Goal: Task Accomplishment & Management: Use online tool/utility

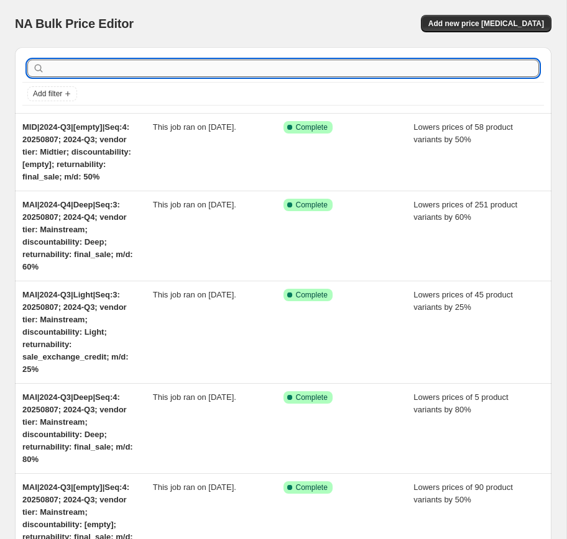
click at [323, 76] on input "text" at bounding box center [293, 68] width 492 height 17
paste input "HIE|2024-Q2|[empty]|Seq:4"
type input "HIE|2024-Q2|[empty]|Seq:4"
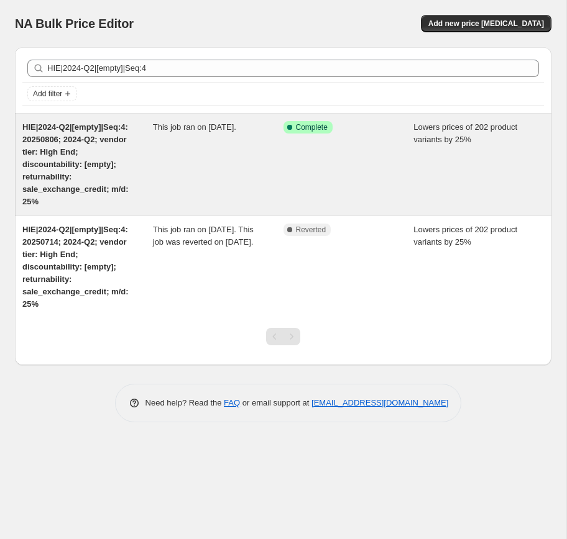
click at [83, 155] on span "HIE|2024-Q2|[empty]|Seq:4: 20250806; 2024-Q2; vendor tier: High End; discountab…" at bounding box center [75, 164] width 106 height 84
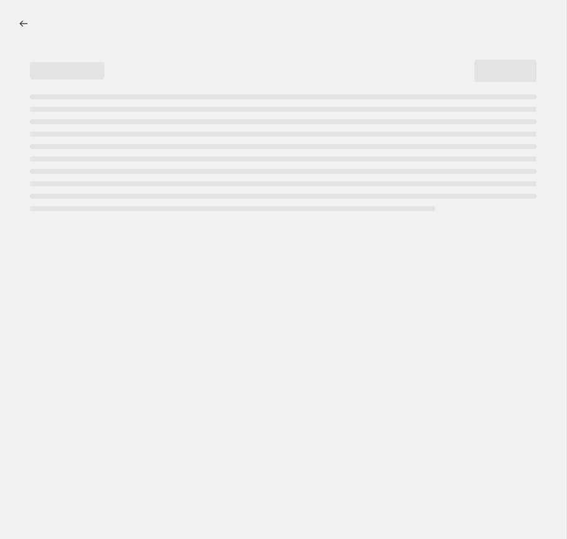
select select "percentage"
select select "no_change"
select select "collection"
select select "tag"
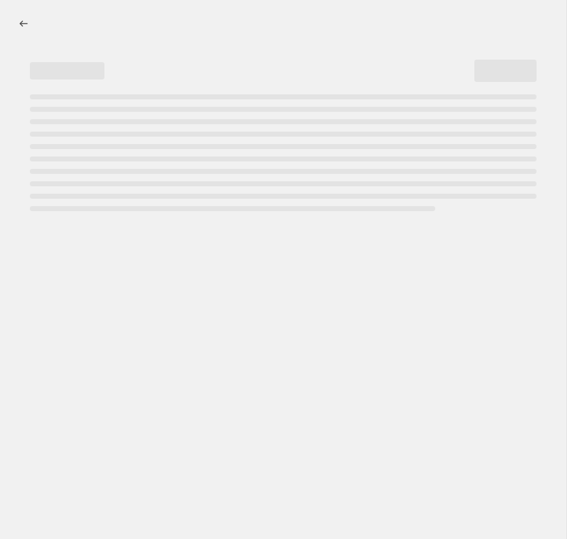
select select "not_equal"
select select "tag"
select select "not_equal"
select select "tag"
select select "not_equal"
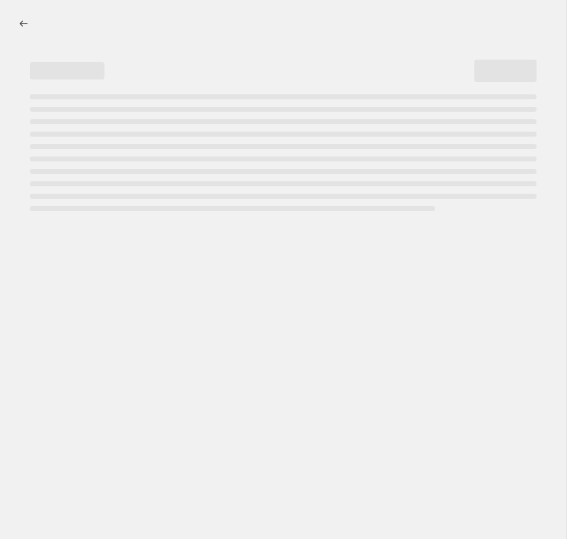
select select "tag"
select select "not_equal"
select select "tag"
select select "not_equal"
select select "product_status"
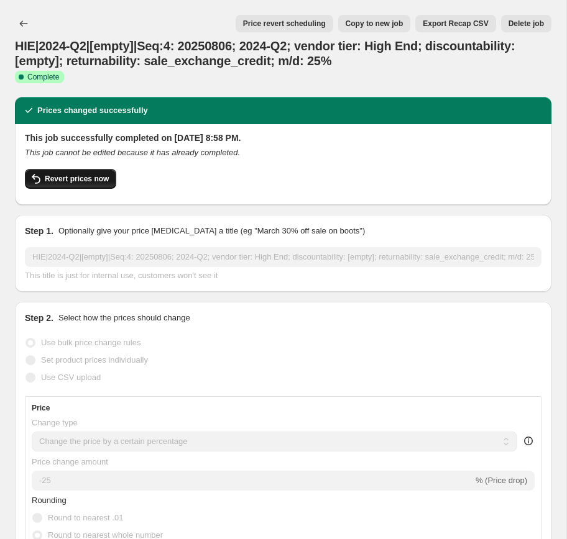
click at [69, 184] on button "Revert prices now" at bounding box center [70, 179] width 91 height 20
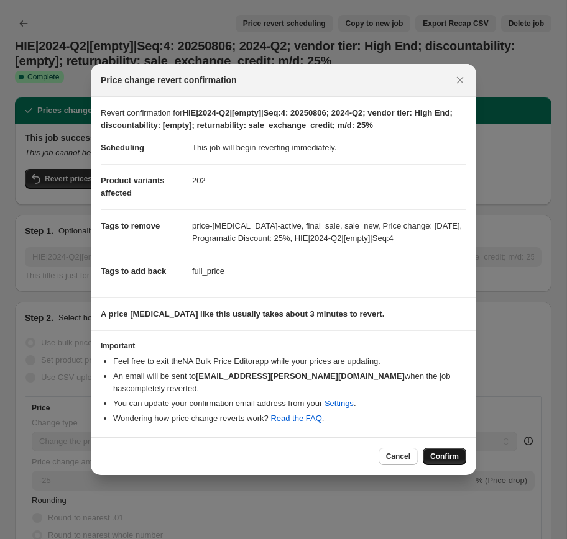
click at [457, 452] on span "Confirm" at bounding box center [444, 457] width 29 height 10
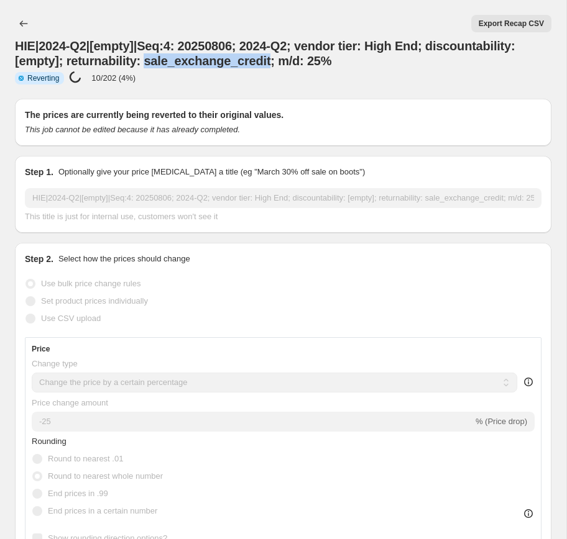
copy span "sale_exchange_credit"
drag, startPoint x: 145, startPoint y: 63, endPoint x: 269, endPoint y: 62, distance: 124.3
click at [269, 62] on span "HIE|2024-Q2|[empty]|Seq:4: 20250806; 2024-Q2; vendor tier: High End; discountab…" at bounding box center [265, 53] width 500 height 29
select select "percentage"
select select "no_change"
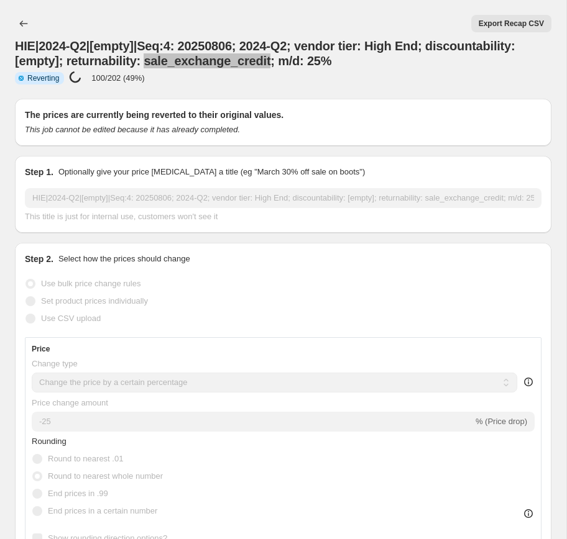
select select "collection"
select select "tag"
select select "not_equal"
select select "tag"
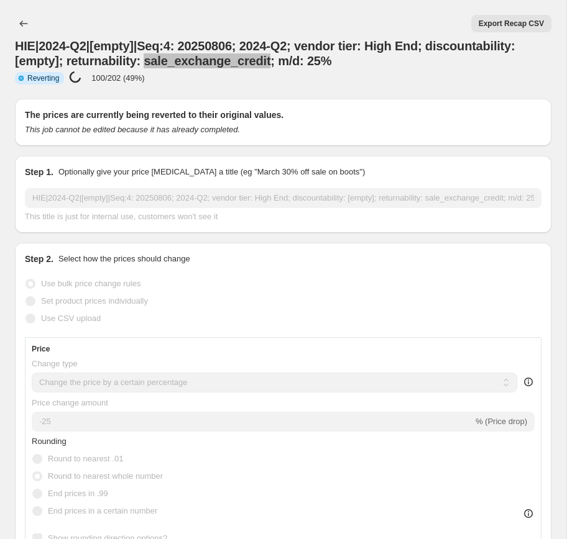
select select "not_equal"
select select "tag"
select select "not_equal"
select select "tag"
select select "not_equal"
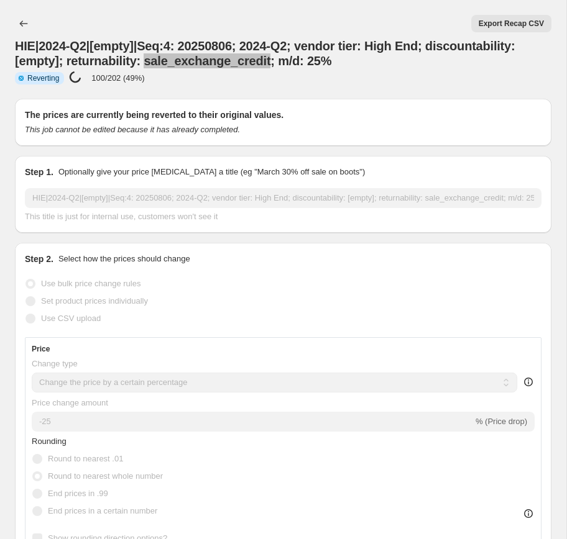
select select "tag"
select select "not_equal"
select select "product_status"
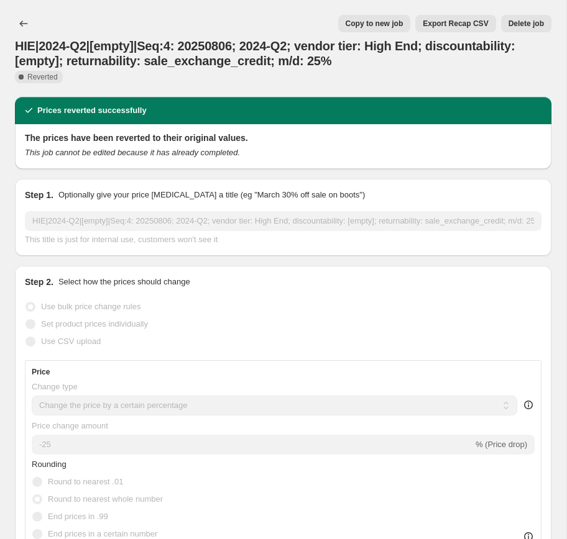
click at [364, 26] on span "Copy to new job" at bounding box center [375, 24] width 58 height 10
select select "percentage"
select select "no_change"
select select "collection"
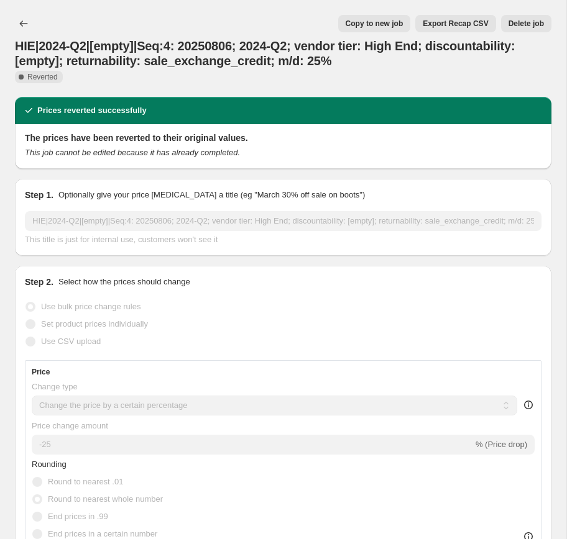
select select "tag"
select select "not_equal"
select select "tag"
select select "not_equal"
select select "tag"
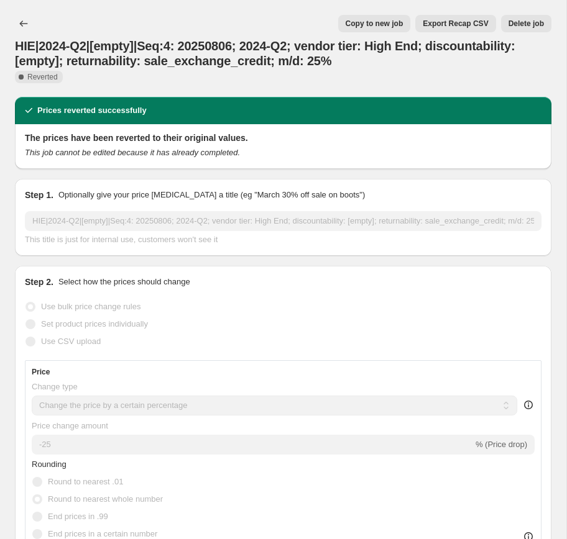
select select "not_equal"
select select "tag"
select select "not_equal"
select select "tag"
select select "not_equal"
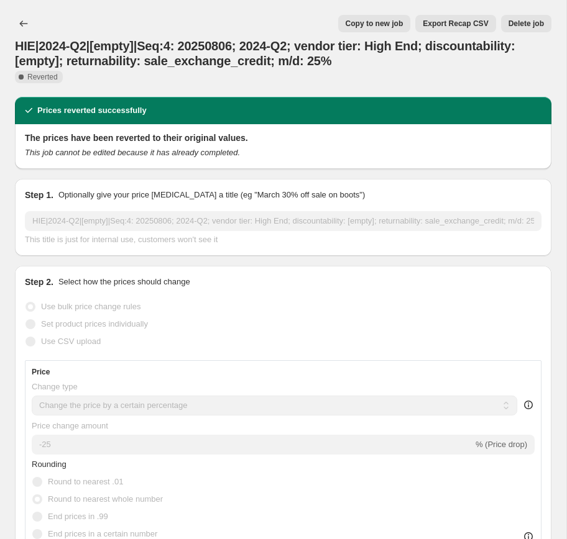
select select "product_status"
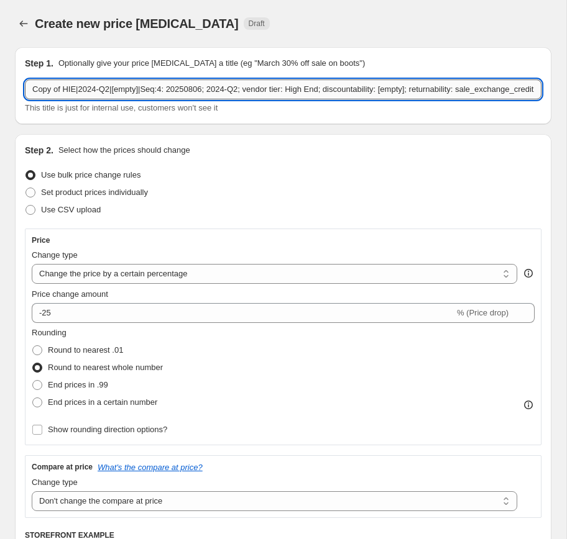
click at [65, 89] on input "Copy of HIE|2024-Q2|[empty]|Seq:4: 20250806; 2024-Q2; vendor tier: High End; di…" at bounding box center [283, 90] width 516 height 20
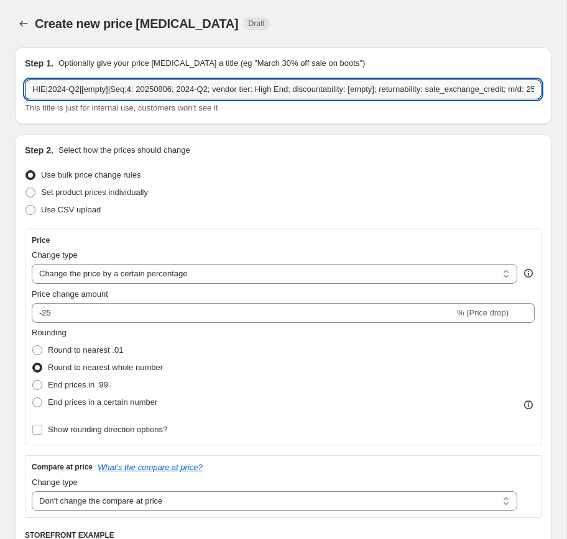
type input "HIE|2024-Q2|[empty]|Seq:4: 20250806; 2024-Q2; vendor tier: High End; discountab…"
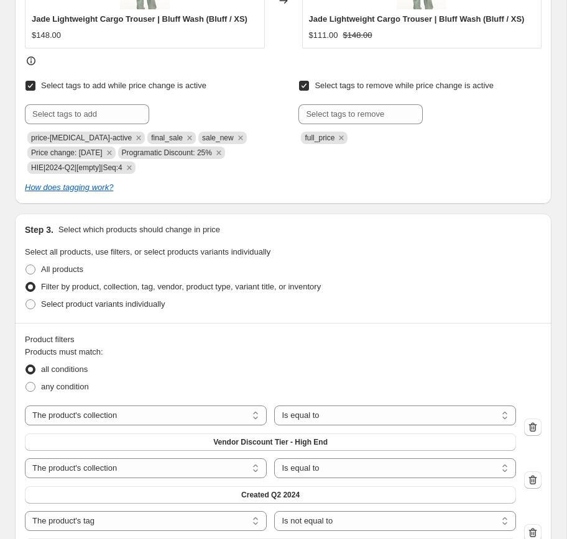
scroll to position [667, 0]
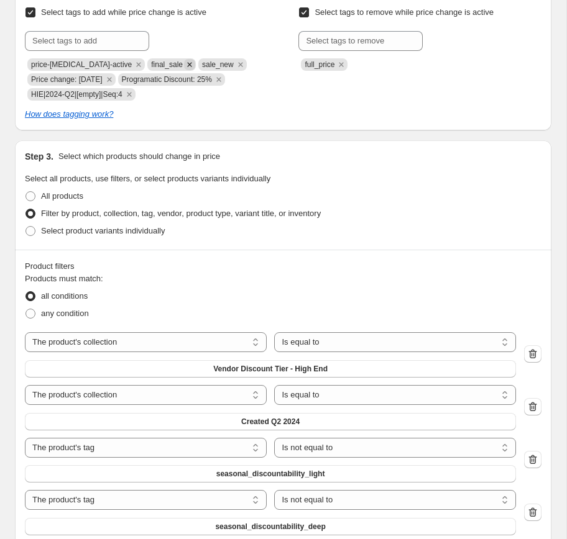
click at [184, 65] on icon "Remove final_sale" at bounding box center [189, 64] width 11 height 11
click at [100, 43] on input "text" at bounding box center [87, 41] width 124 height 20
paste input "sale_exchange_credit"
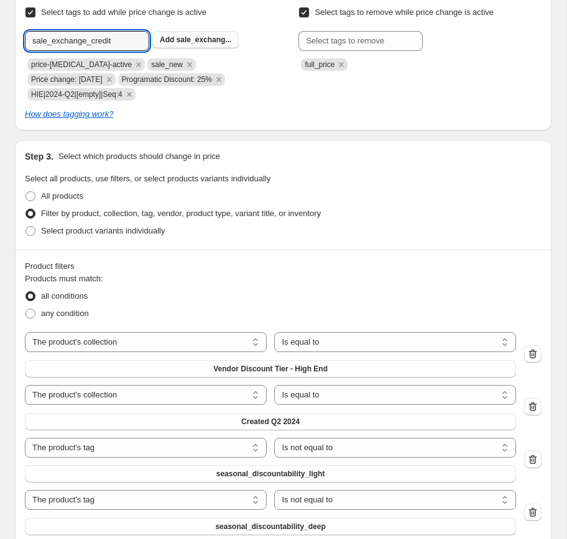
type input "sale_exchange_credit"
click at [199, 38] on span "sale_exchang..." at bounding box center [203, 39] width 55 height 9
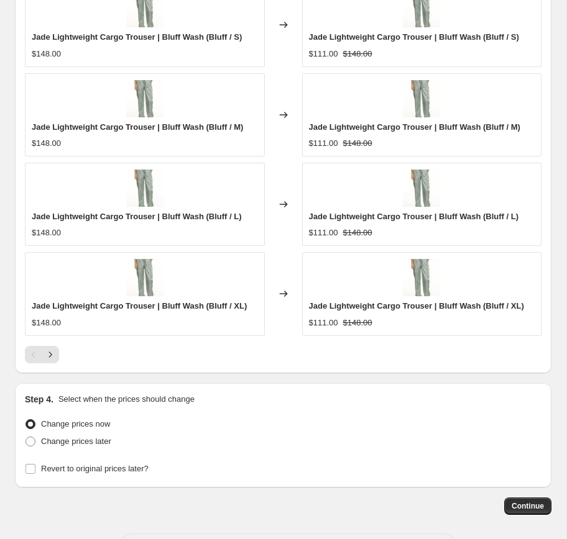
scroll to position [1655, 0]
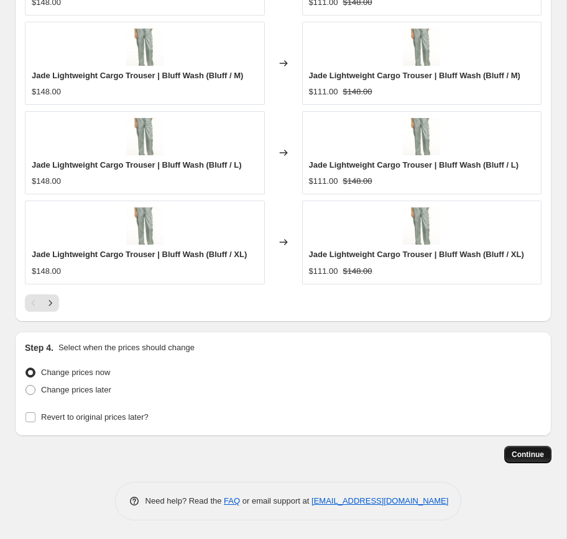
click at [533, 454] on span "Continue" at bounding box center [527, 455] width 32 height 10
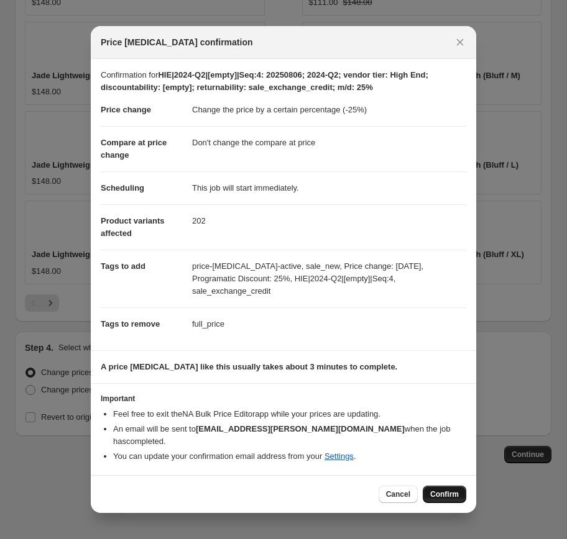
click at [430, 490] on span "Confirm" at bounding box center [444, 495] width 29 height 10
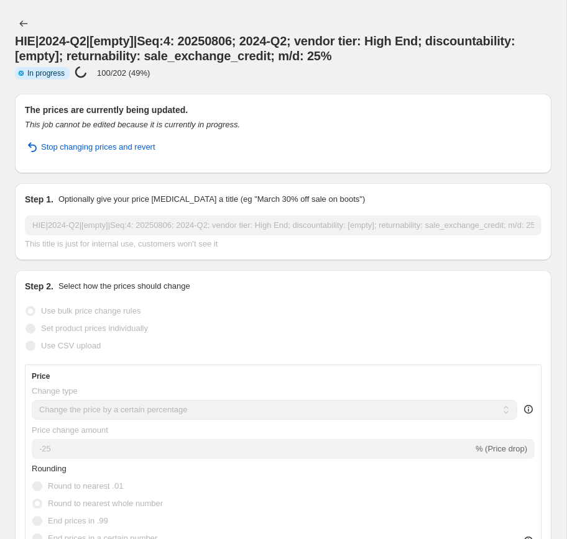
select select "percentage"
select select "no_change"
select select "collection"
select select "tag"
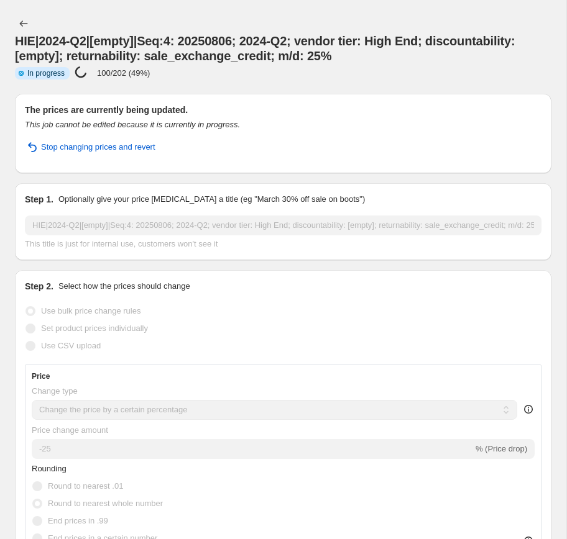
select select "not_equal"
select select "tag"
select select "not_equal"
select select "tag"
select select "not_equal"
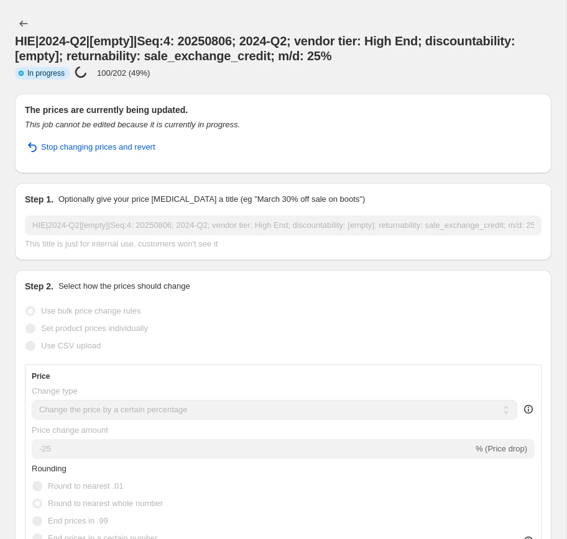
select select "tag"
select select "not_equal"
select select "tag"
select select "not_equal"
select select "product_status"
